Goal: Find contact information

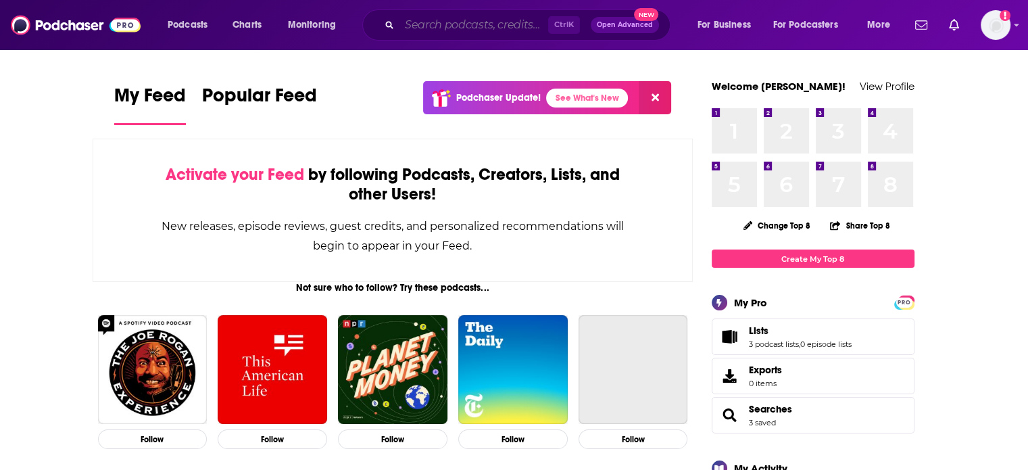
click at [441, 28] on input "Search podcasts, credits, & more..." at bounding box center [473, 25] width 149 height 22
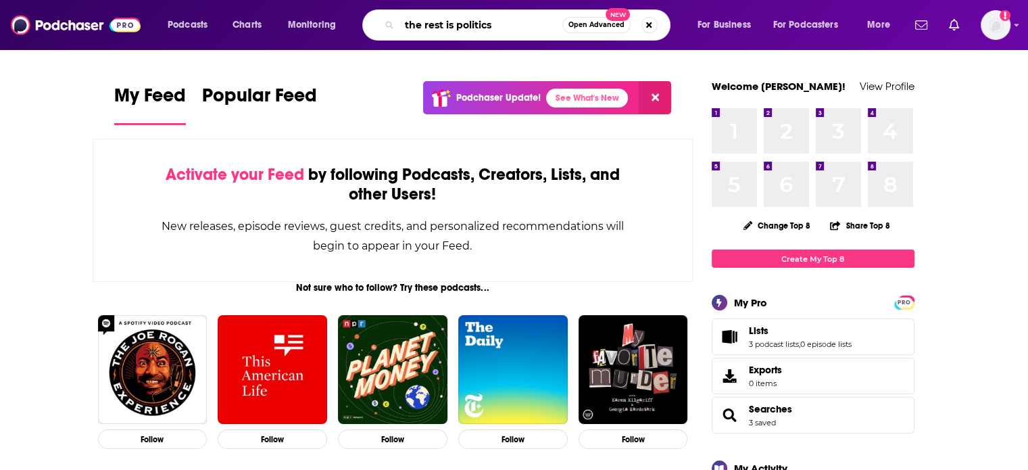
type input "the rest is politics"
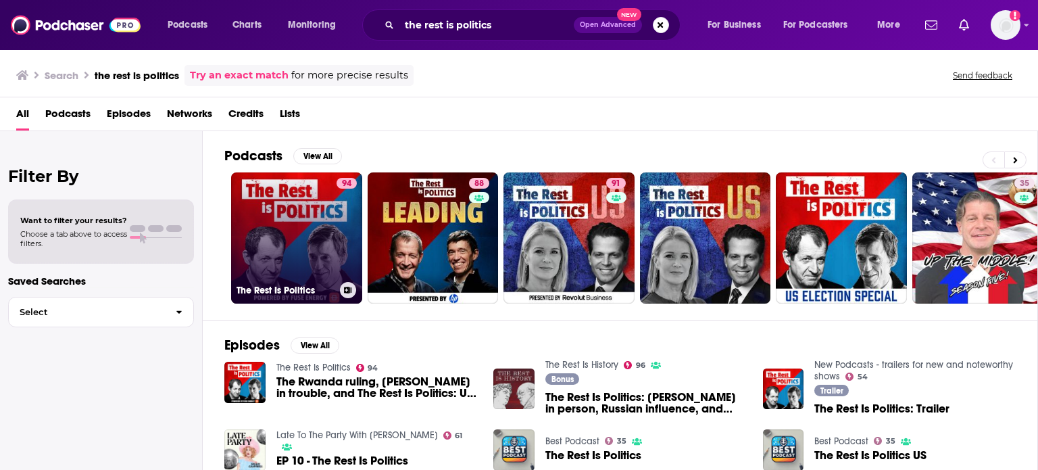
click at [338, 231] on div "94" at bounding box center [346, 230] width 20 height 104
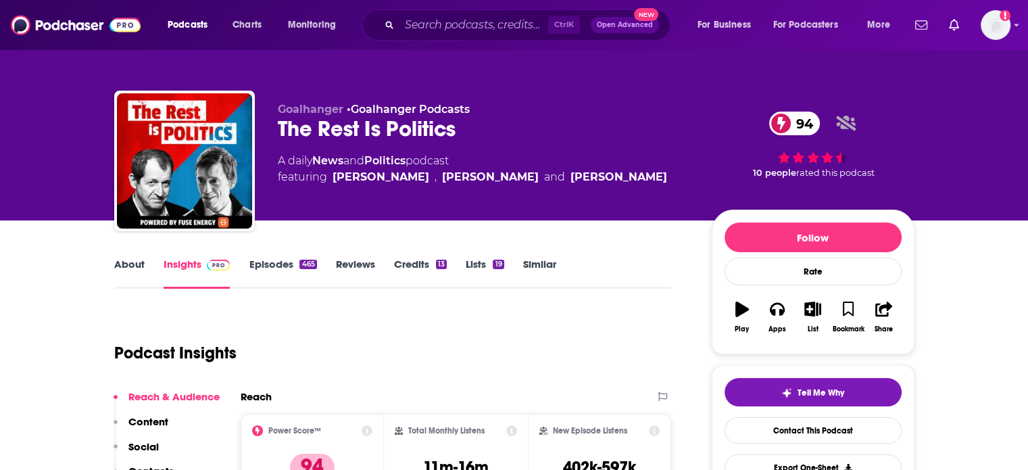
scroll to position [208, 0]
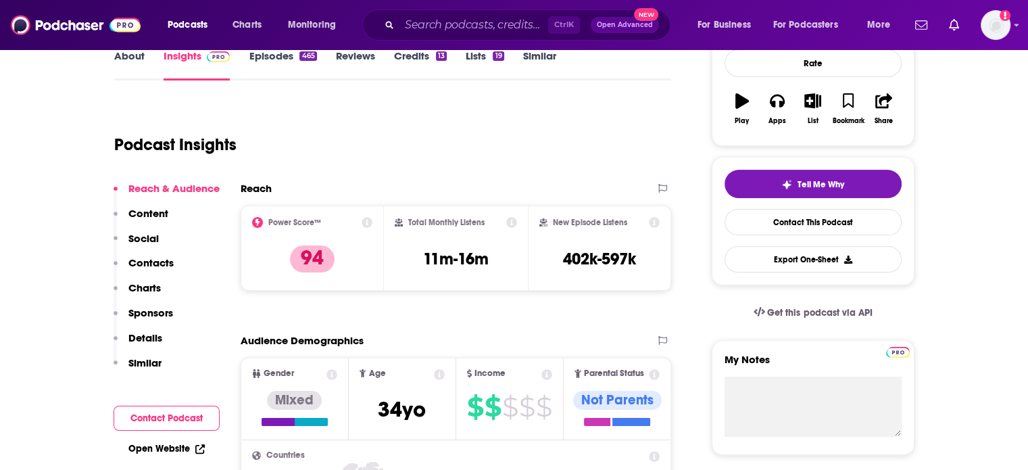
click at [146, 261] on p "Contacts" at bounding box center [150, 262] width 45 height 13
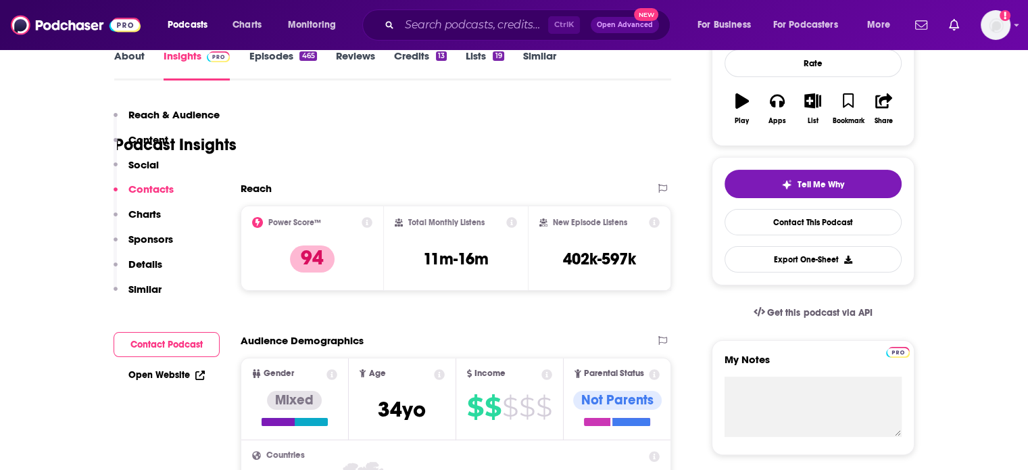
scroll to position [1289, 0]
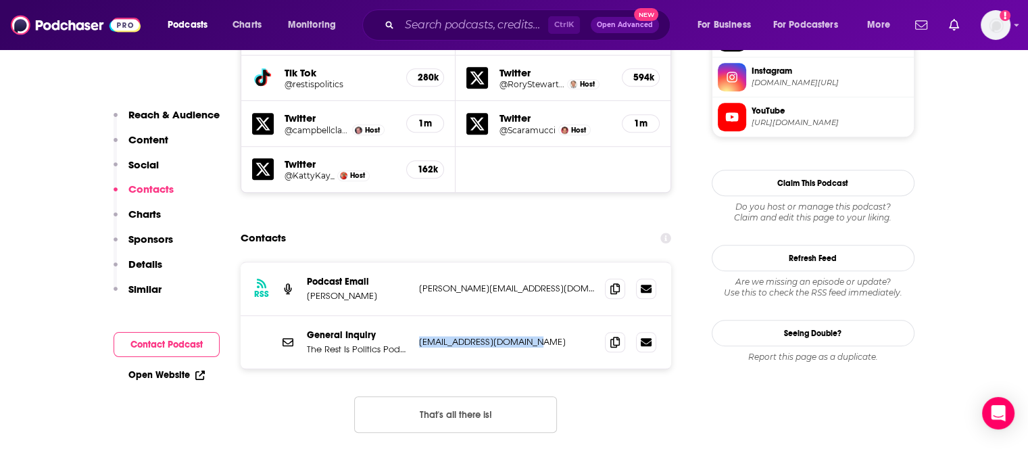
drag, startPoint x: 522, startPoint y: 305, endPoint x: 417, endPoint y: 305, distance: 105.4
click at [417, 316] on div "General Inquiry The Rest Is Politics Podcast Email [EMAIL_ADDRESS][DOMAIN_NAME]…" at bounding box center [456, 342] width 431 height 53
copy p "[EMAIL_ADDRESS][DOMAIN_NAME]"
drag, startPoint x: 552, startPoint y: 249, endPoint x: 413, endPoint y: 245, distance: 139.2
click at [413, 262] on div "RSS Podcast Email [PERSON_NAME] [PERSON_NAME][EMAIL_ADDRESS][DOMAIN_NAME] [PERS…" at bounding box center [456, 288] width 431 height 53
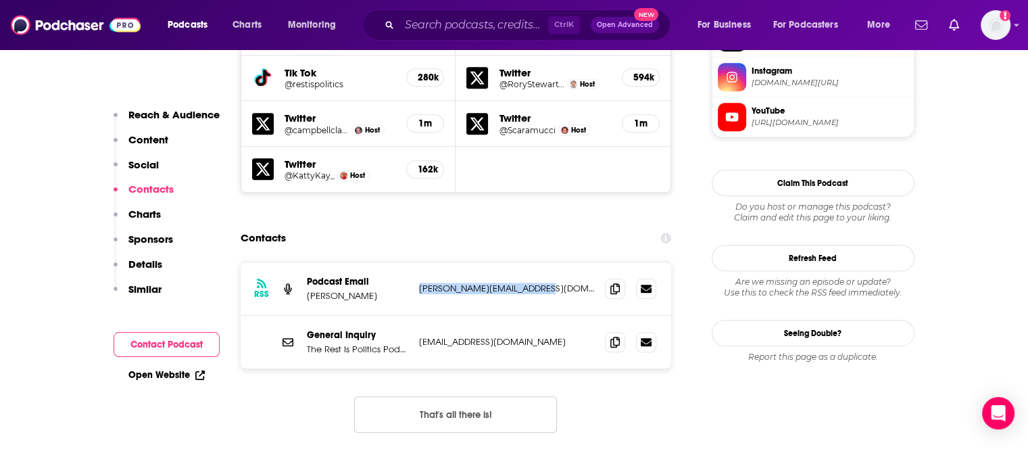
copy p "[PERSON_NAME][EMAIL_ADDRESS][DOMAIN_NAME]"
